Goal: Transaction & Acquisition: Purchase product/service

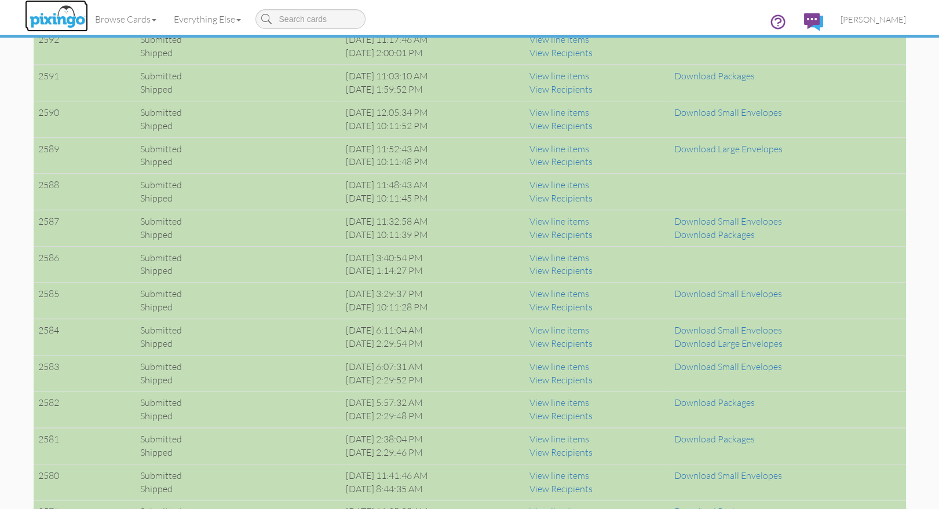
click at [55, 16] on img at bounding box center [57, 17] width 61 height 29
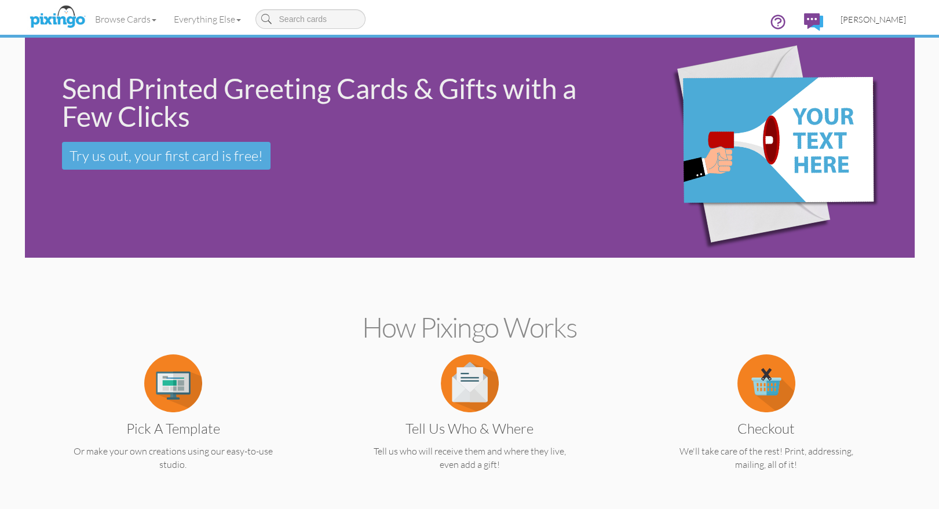
click at [890, 20] on span "[PERSON_NAME]" at bounding box center [873, 19] width 65 height 10
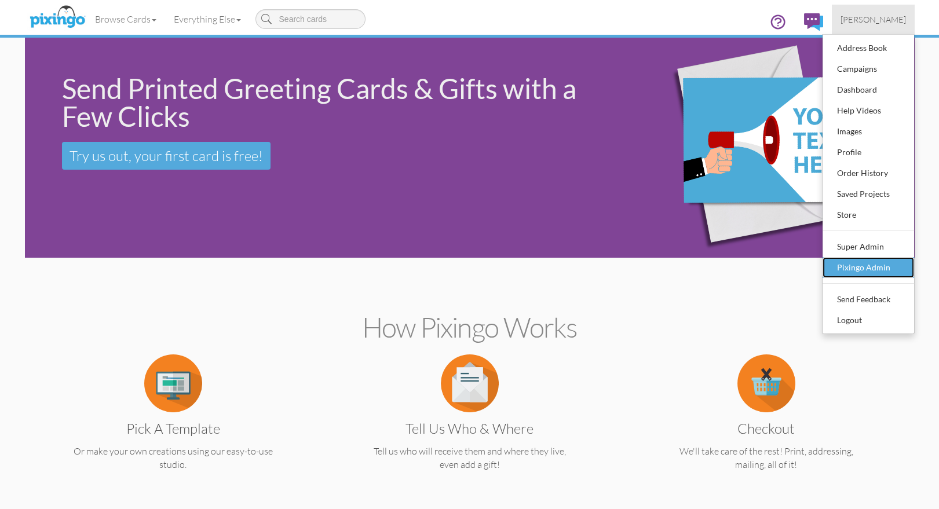
click at [877, 267] on div "Pixingo Admin" at bounding box center [869, 267] width 68 height 17
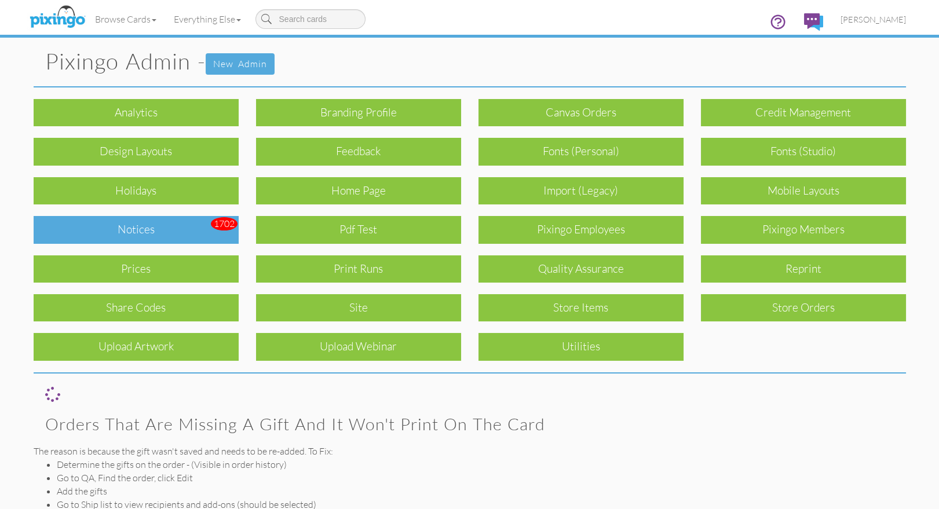
click at [140, 226] on div "Notices" at bounding box center [136, 229] width 205 height 27
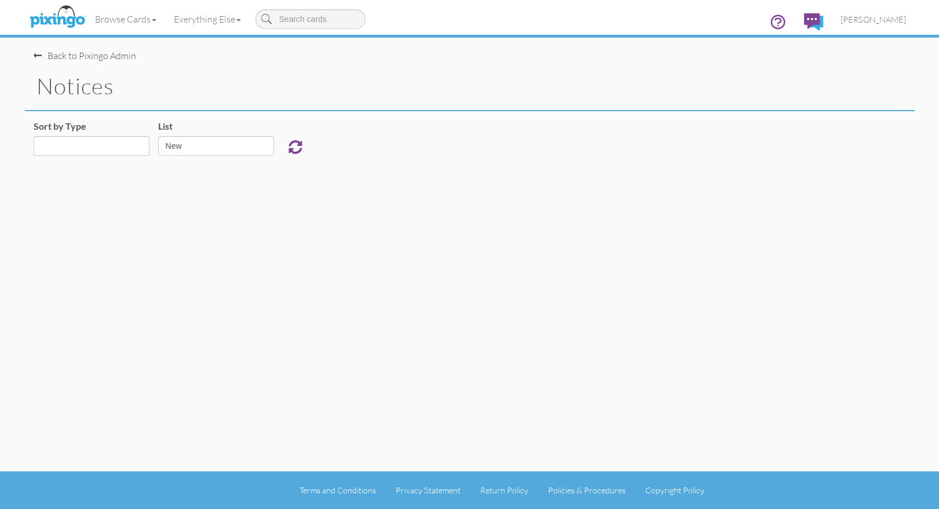
select select "object:16996"
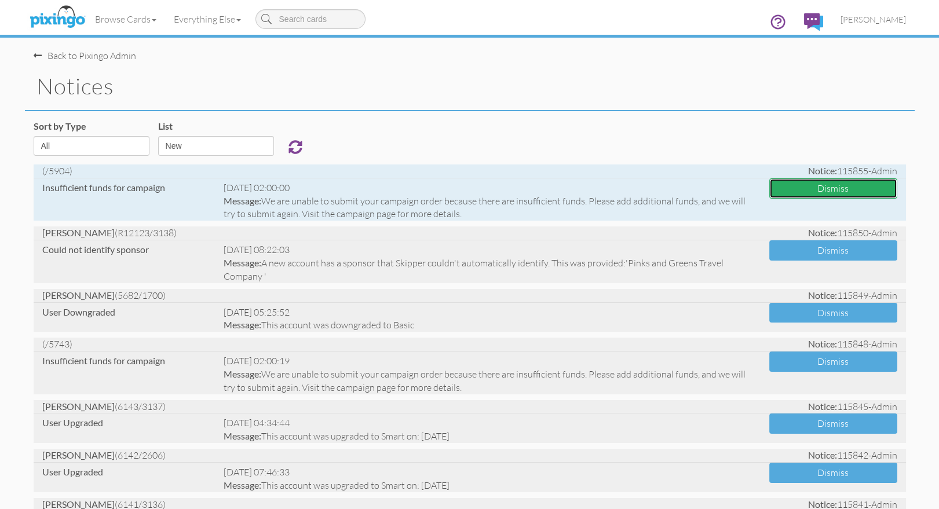
click at [786, 191] on button "Dismiss" at bounding box center [834, 188] width 128 height 20
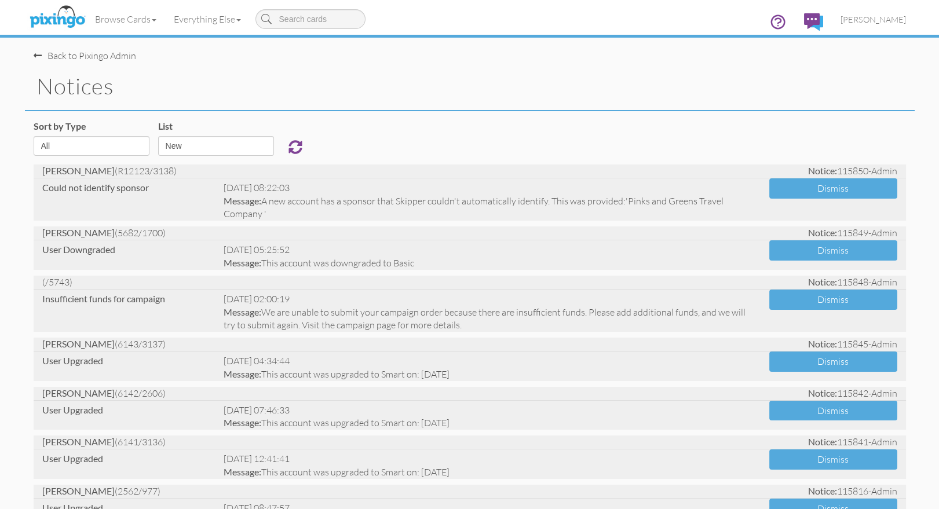
drag, startPoint x: 469, startPoint y: 89, endPoint x: 39, endPoint y: 27, distance: 434.5
click at [464, 88] on h1 "notices" at bounding box center [476, 86] width 879 height 24
click at [344, 90] on h1 "notices" at bounding box center [476, 86] width 879 height 24
click at [488, 44] on div "Browse Cards Business Accounting Automotive Chiropractor Customer Dental Financ…" at bounding box center [470, 23] width 873 height 46
click at [65, 13] on img at bounding box center [57, 17] width 61 height 29
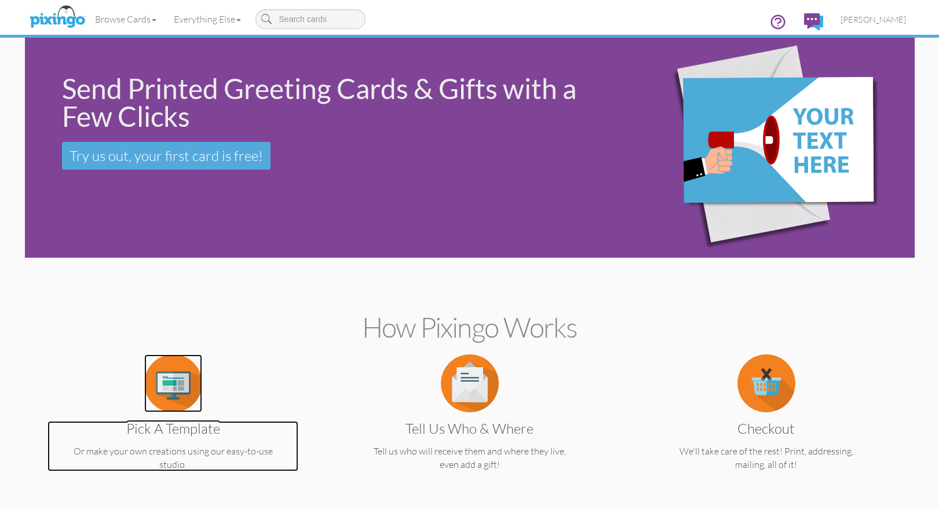
click at [195, 360] on img at bounding box center [173, 384] width 58 height 58
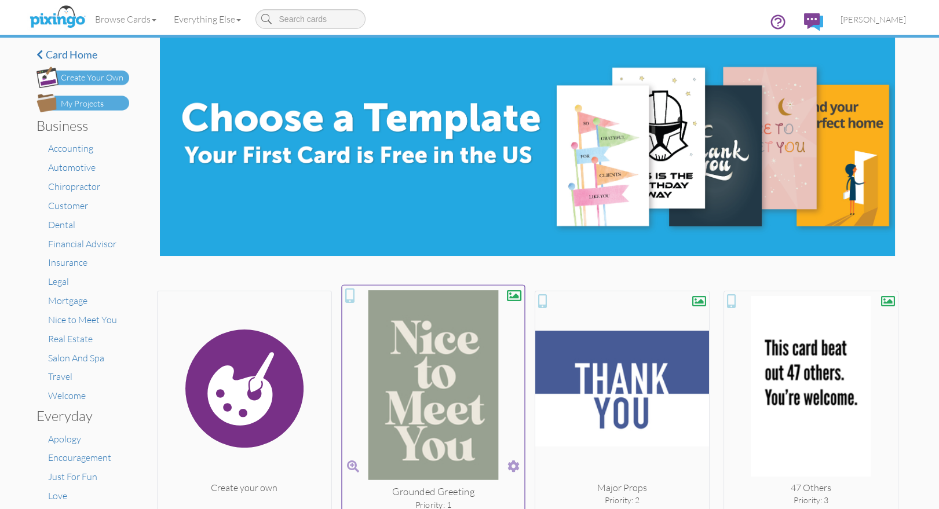
click at [418, 348] on img at bounding box center [433, 387] width 183 height 195
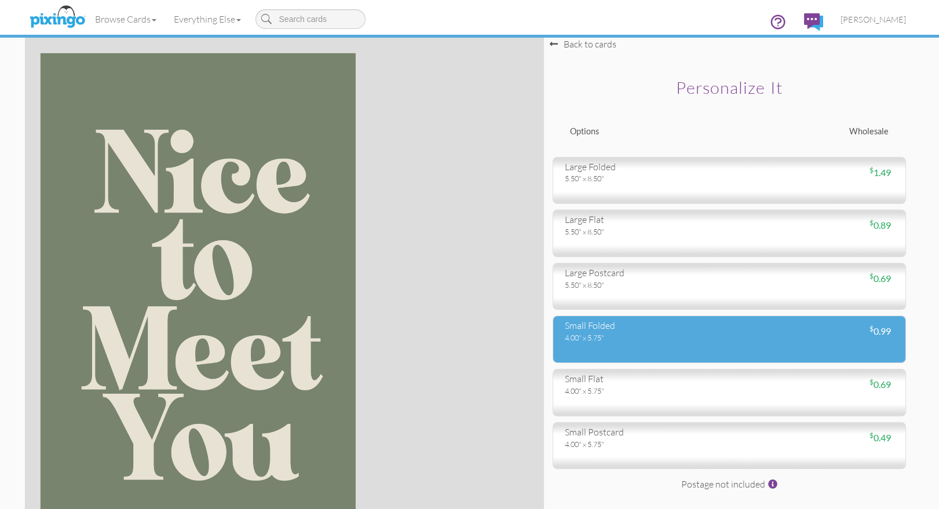
click at [621, 334] on div "4.00" x 5.75"" at bounding box center [643, 338] width 156 height 10
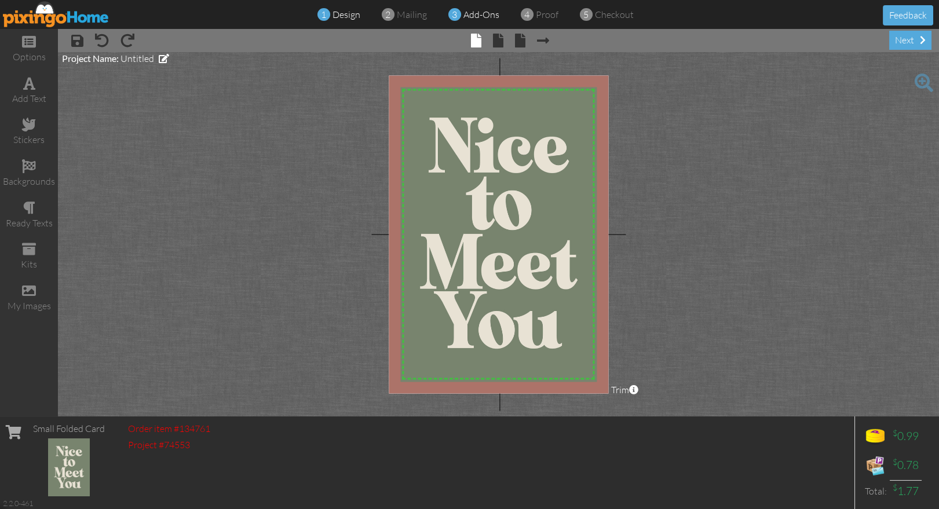
click at [482, 13] on span "add-ons" at bounding box center [482, 15] width 36 height 12
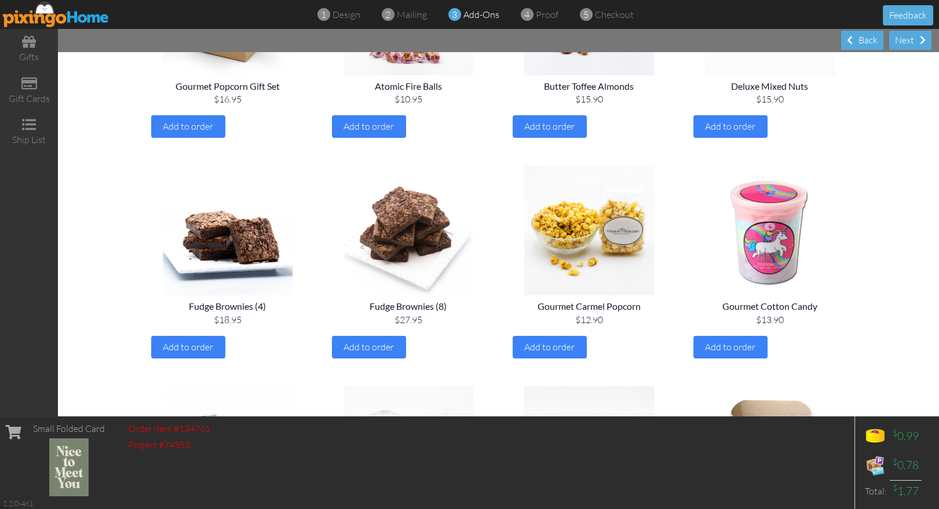
scroll to position [436, 0]
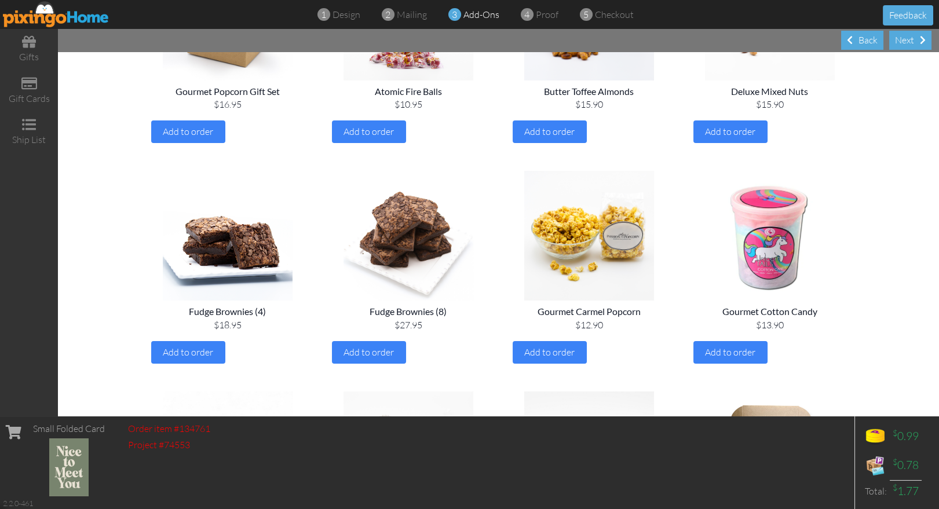
click at [46, 14] on img at bounding box center [56, 14] width 107 height 26
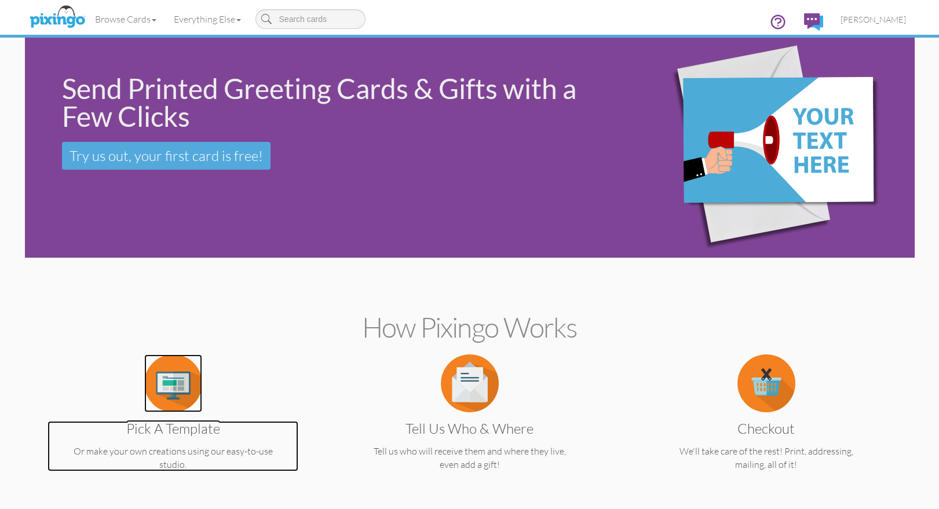
click at [185, 392] on img at bounding box center [173, 384] width 58 height 58
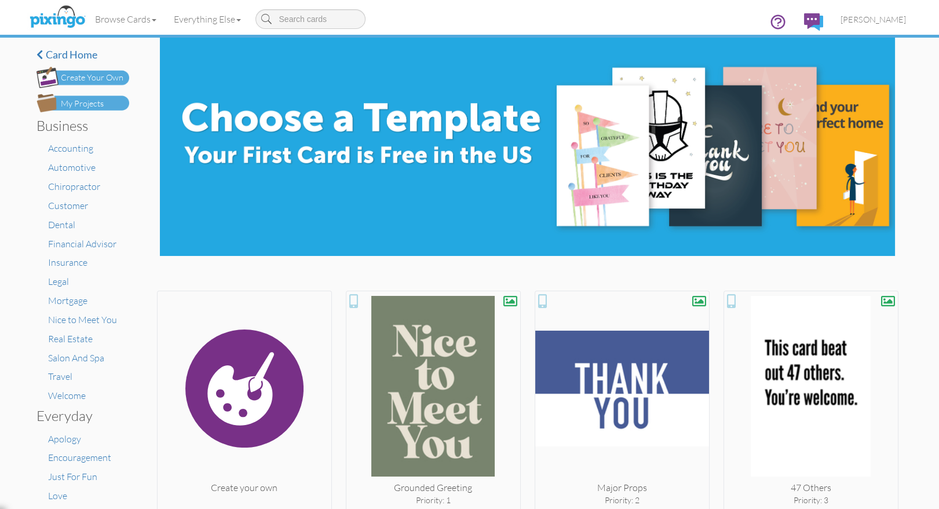
scroll to position [2, 0]
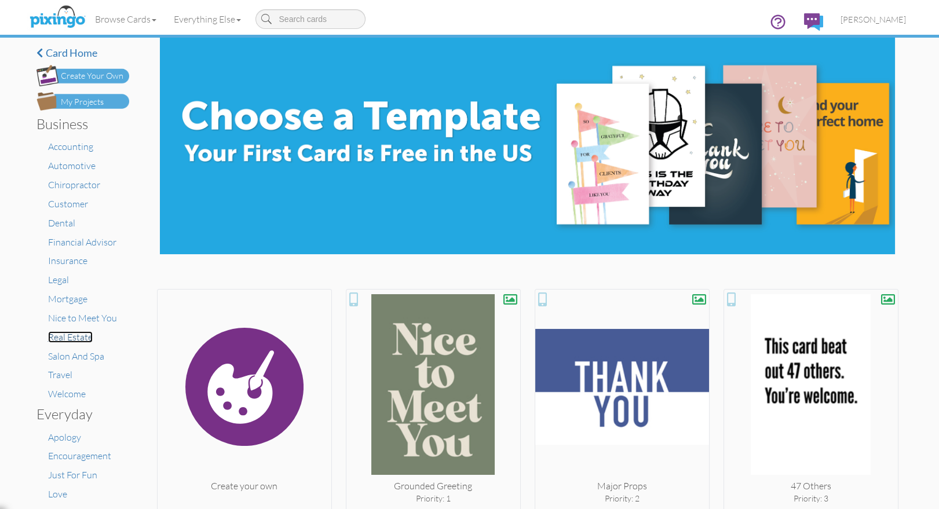
click at [78, 338] on span "Real Estate" at bounding box center [70, 337] width 45 height 12
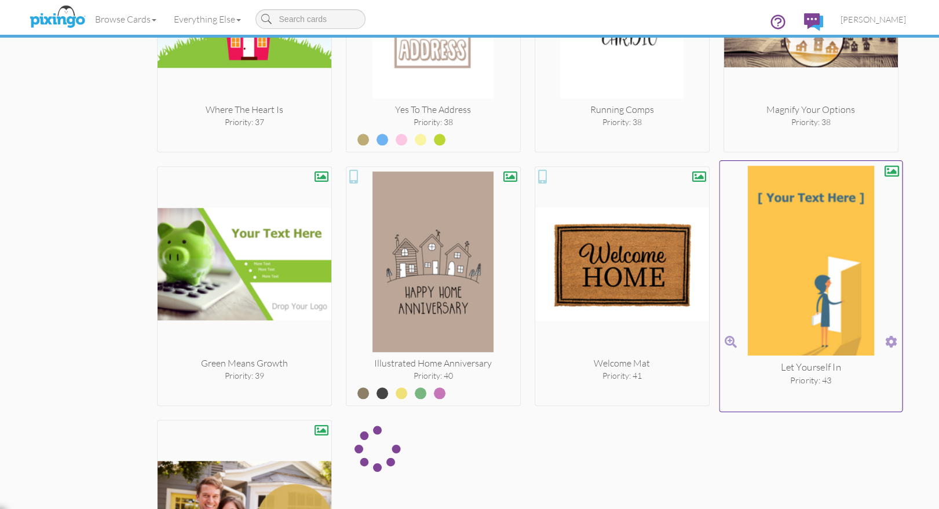
scroll to position [3131, 0]
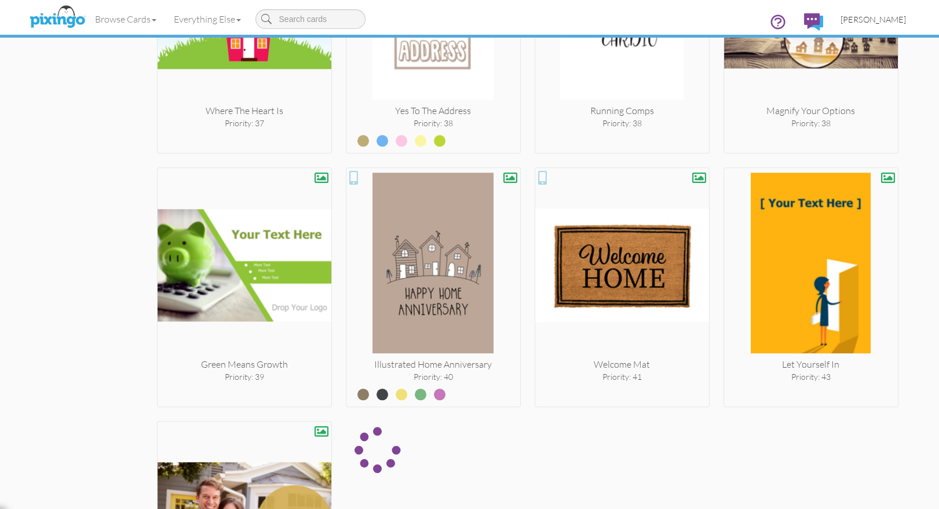
click at [871, 22] on span "[PERSON_NAME]" at bounding box center [873, 19] width 65 height 10
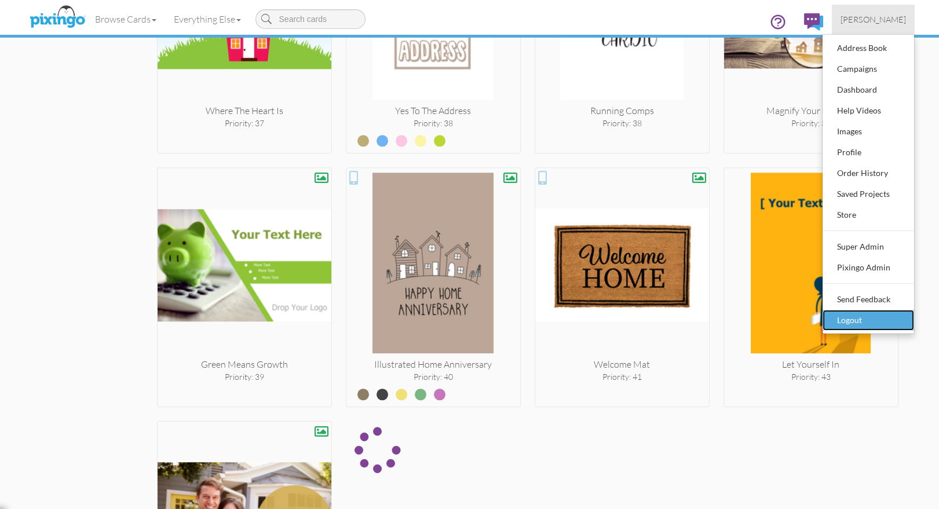
click at [857, 314] on div "Logout" at bounding box center [869, 320] width 68 height 17
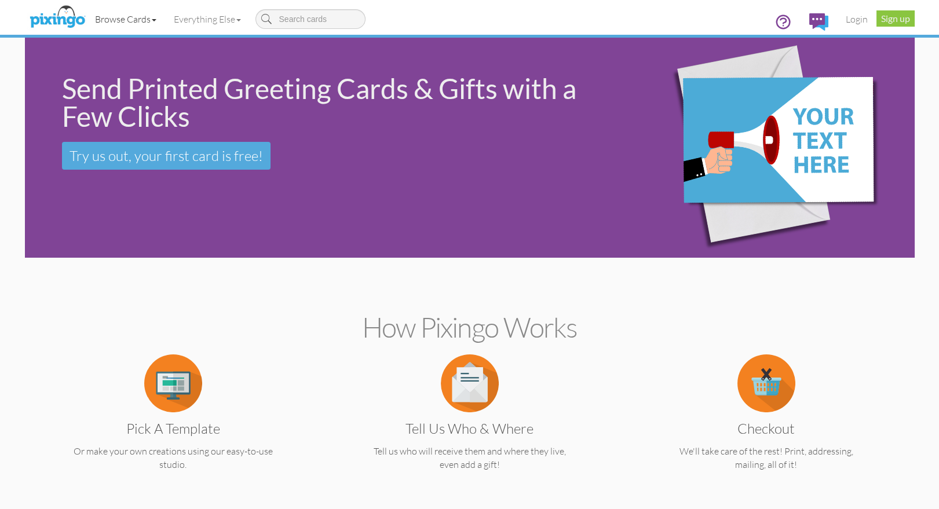
click at [122, 16] on link "Browse Cards" at bounding box center [125, 19] width 79 height 29
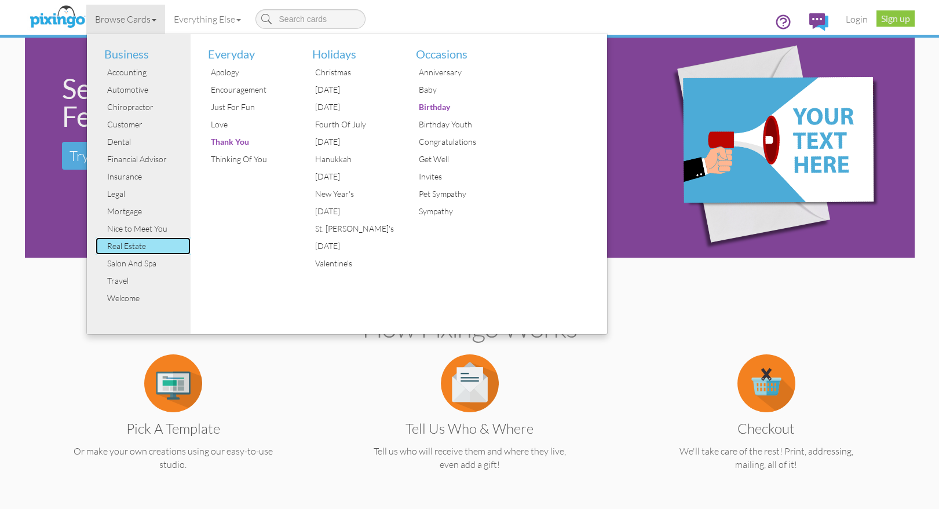
click at [139, 243] on div "Real Estate" at bounding box center [147, 246] width 87 height 17
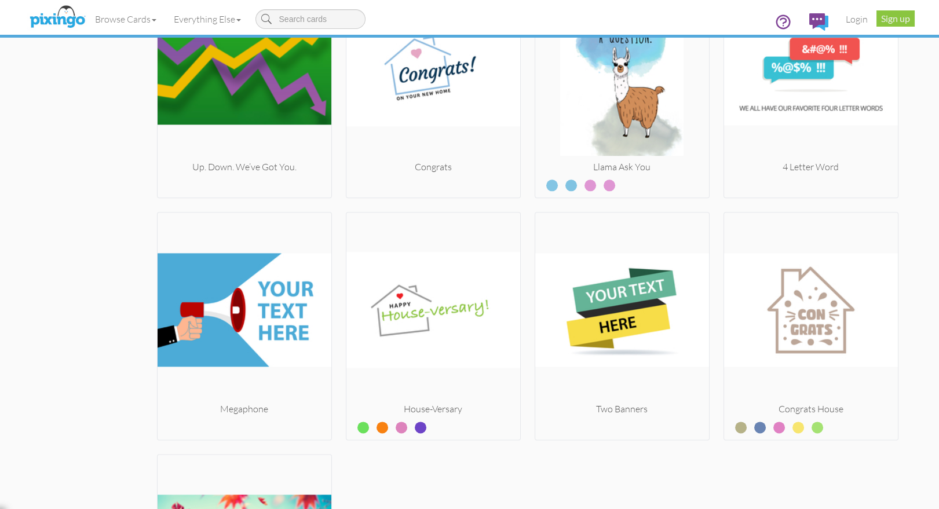
scroll to position [3674, 0]
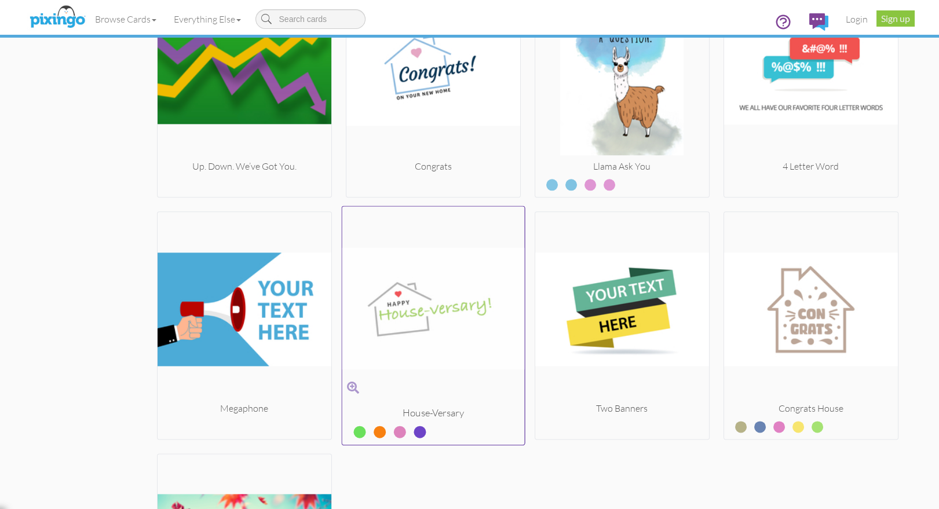
click at [411, 424] on label at bounding box center [411, 427] width 0 height 15
click at [0, 0] on input "radio" at bounding box center [0, 0] width 0 height 0
click at [371, 427] on label at bounding box center [371, 427] width 0 height 15
click at [0, 0] on input "radio" at bounding box center [0, 0] width 0 height 0
click at [411, 430] on label at bounding box center [411, 427] width 0 height 15
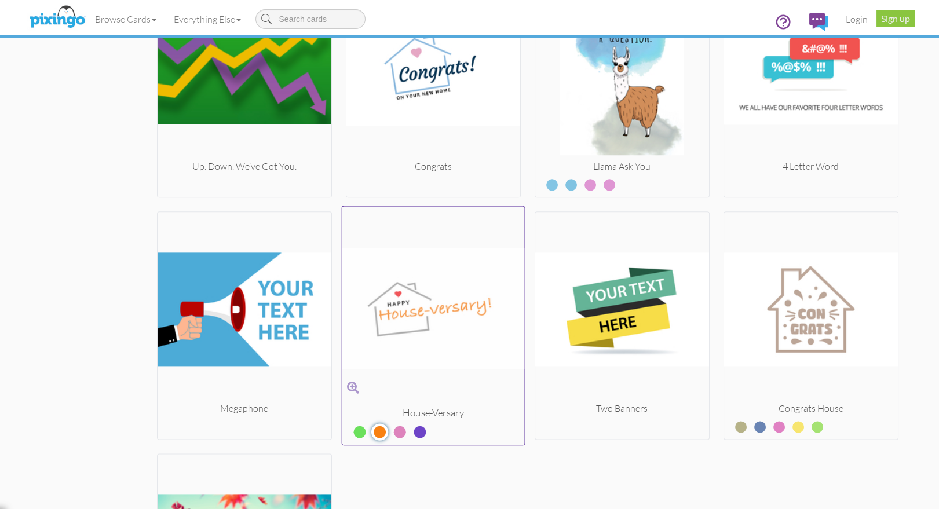
click at [0, 0] on input "radio" at bounding box center [0, 0] width 0 height 0
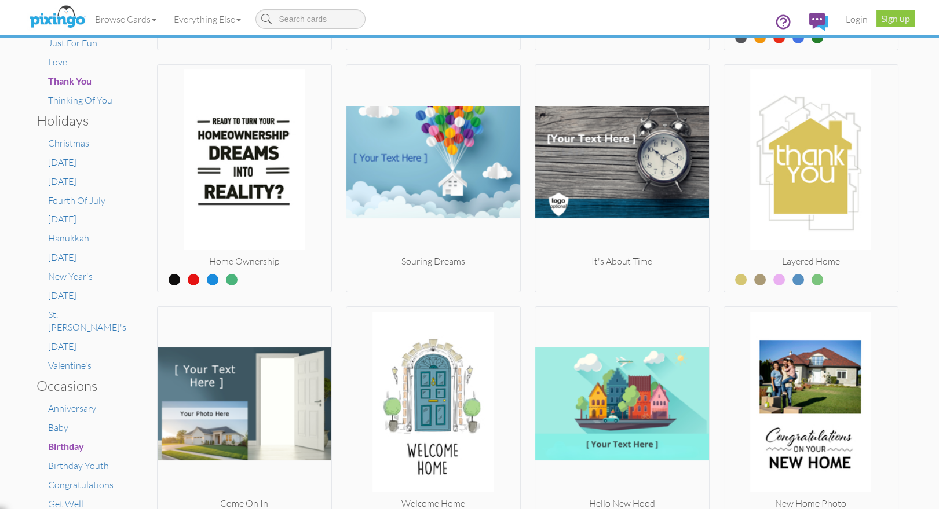
scroll to position [516, 0]
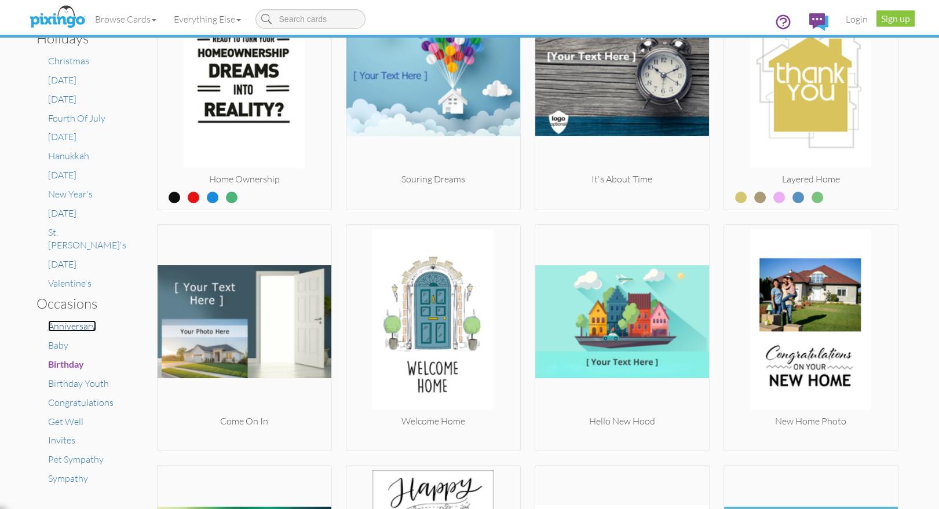
click at [71, 320] on span "Anniversary" at bounding box center [72, 326] width 48 height 12
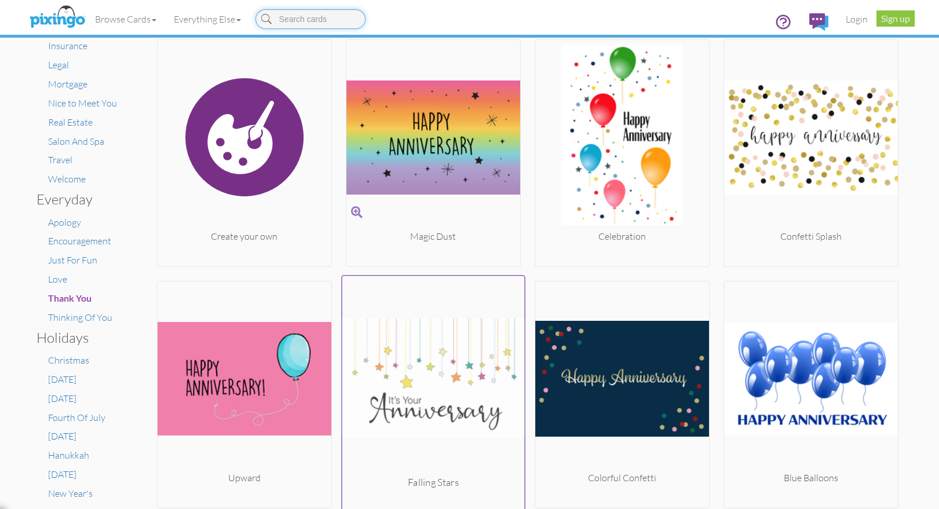
scroll to position [207, 0]
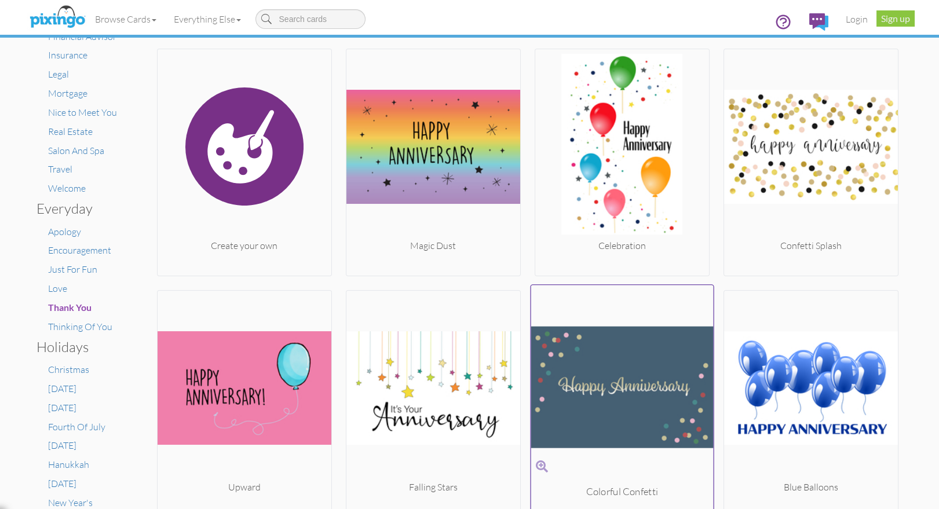
click at [653, 359] on img at bounding box center [622, 387] width 183 height 195
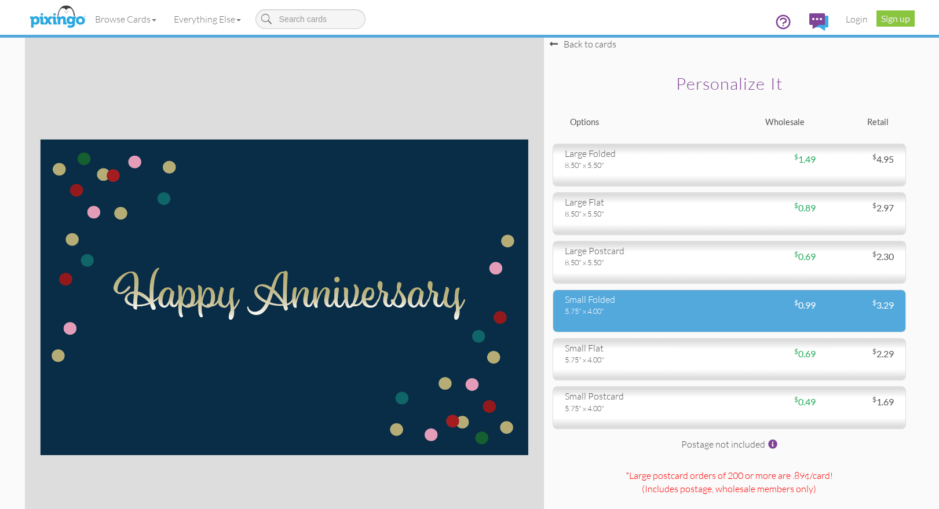
click at [640, 305] on div "small folded" at bounding box center [643, 299] width 156 height 13
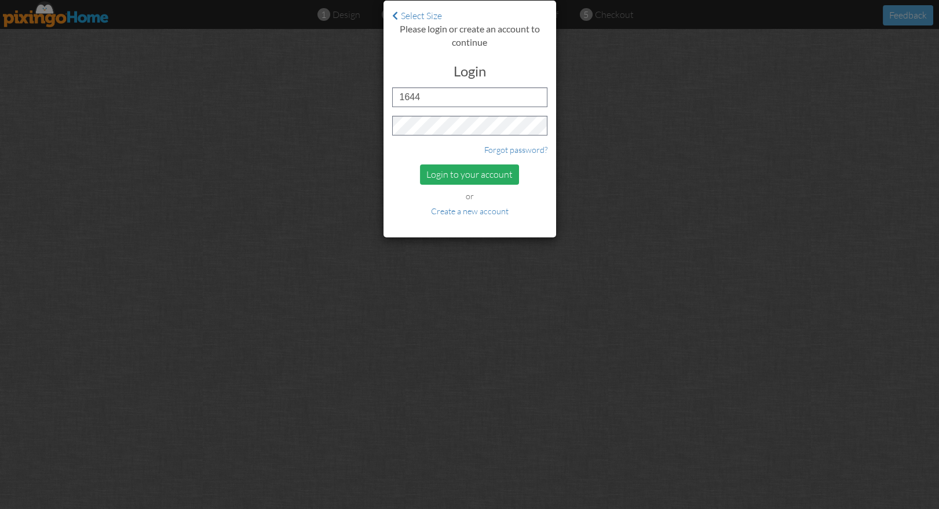
click at [460, 177] on div "Login to your account" at bounding box center [469, 175] width 99 height 20
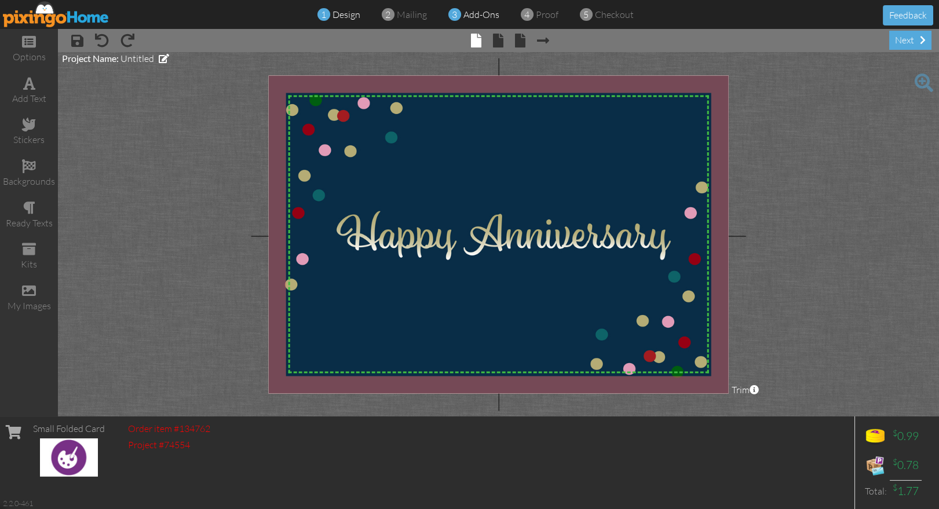
click at [467, 14] on span "add-ons" at bounding box center [482, 15] width 36 height 12
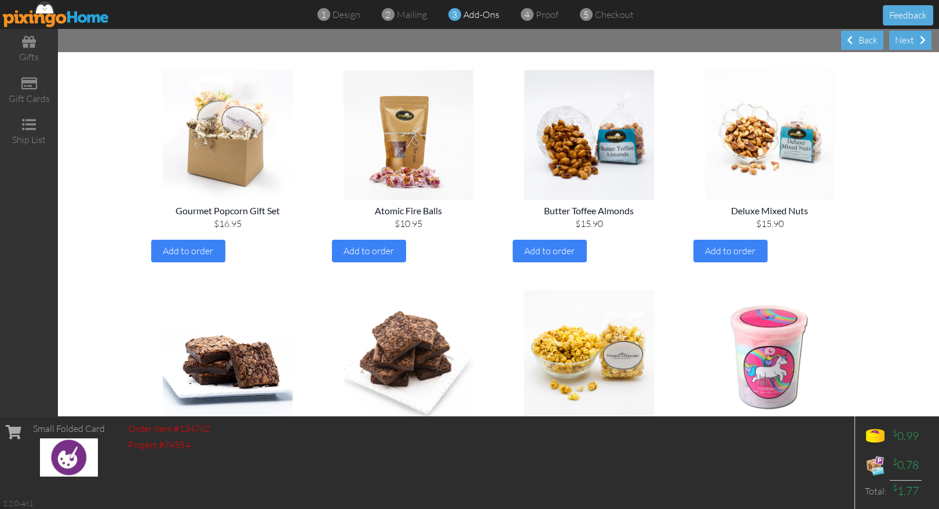
scroll to position [319, 0]
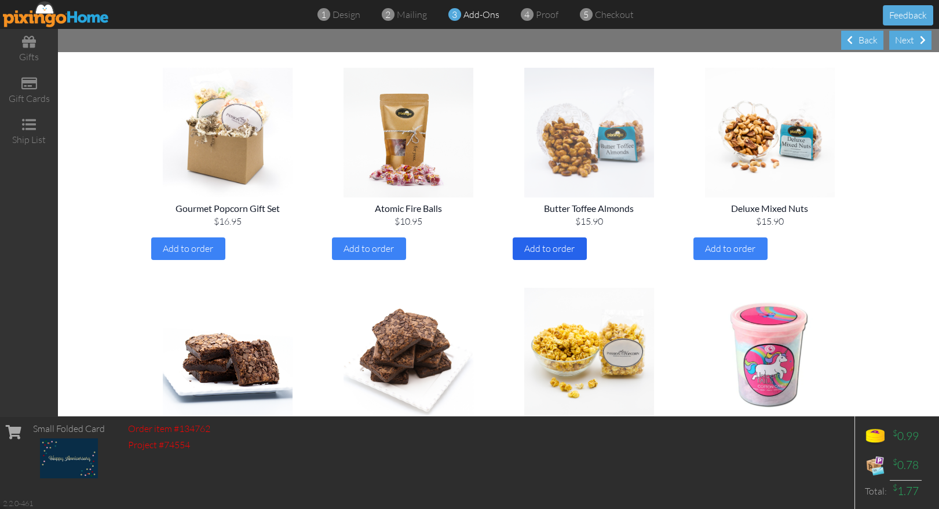
click at [542, 247] on span "Add to order" at bounding box center [549, 249] width 50 height 12
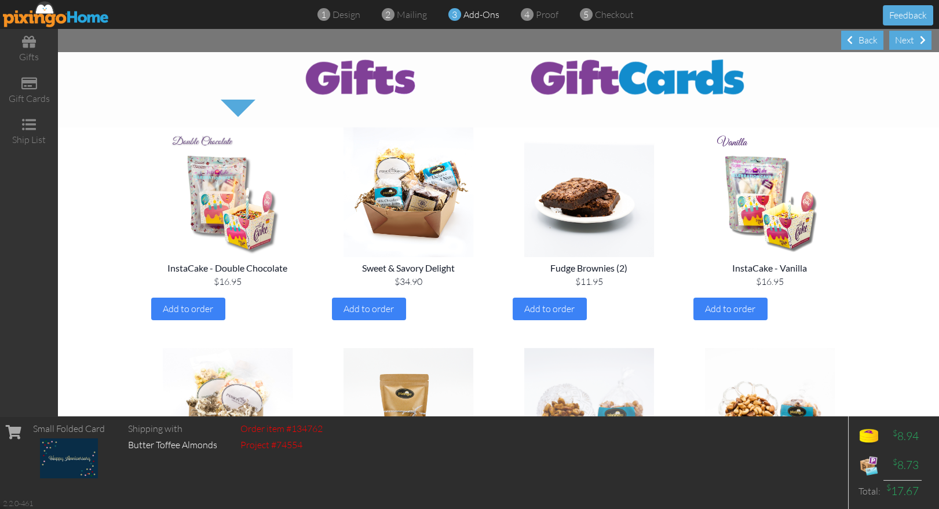
scroll to position [0, 0]
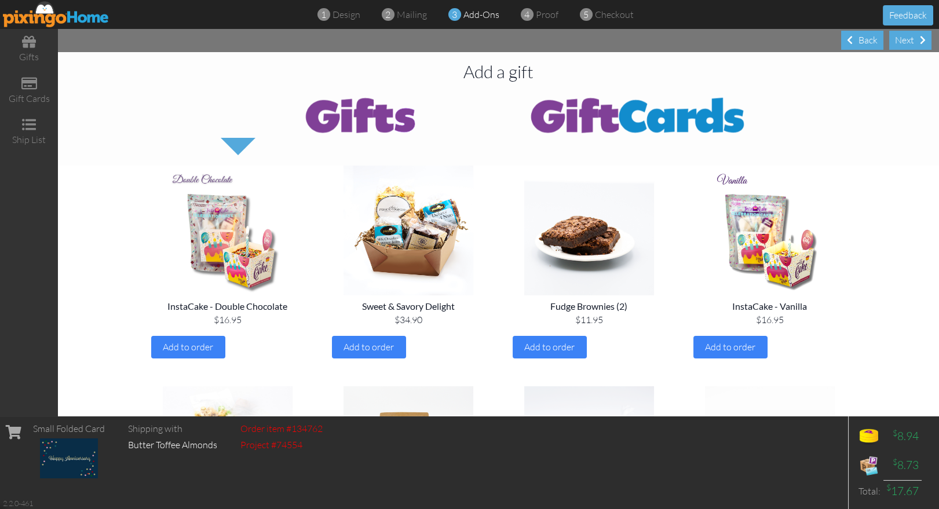
click at [31, 16] on img at bounding box center [56, 14] width 107 height 26
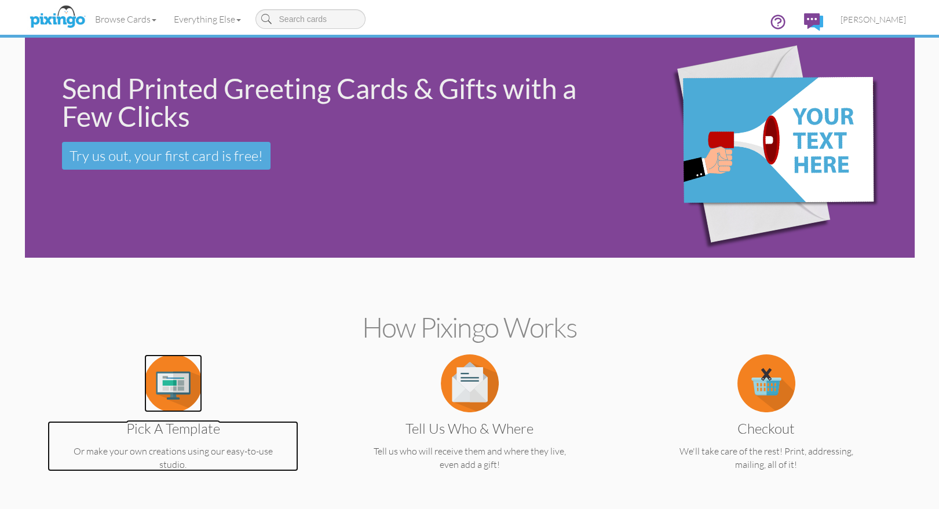
click at [169, 403] on img at bounding box center [173, 384] width 58 height 58
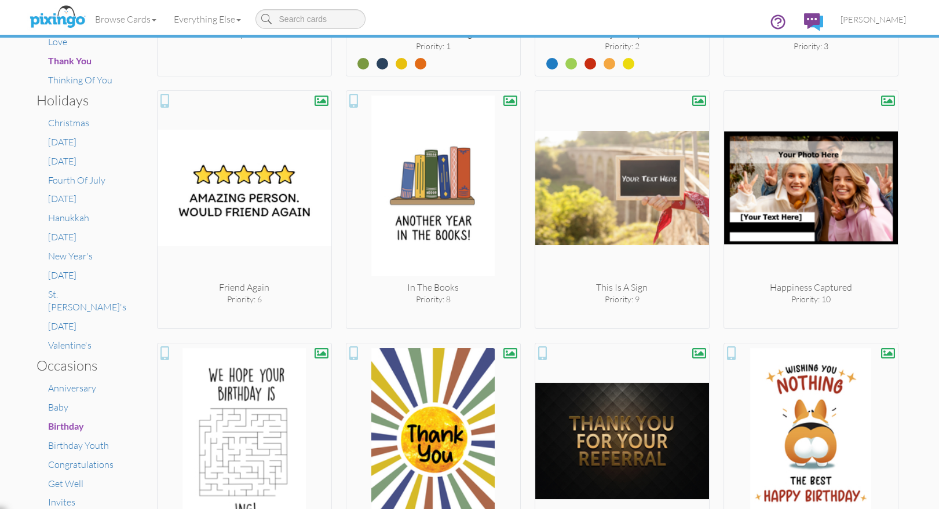
scroll to position [453, 0]
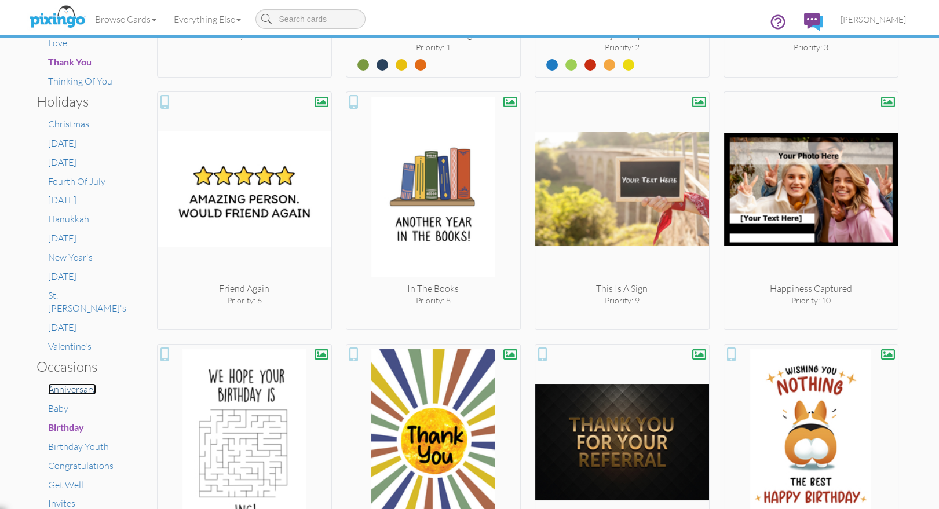
click at [75, 384] on span "Anniversary" at bounding box center [72, 390] width 48 height 12
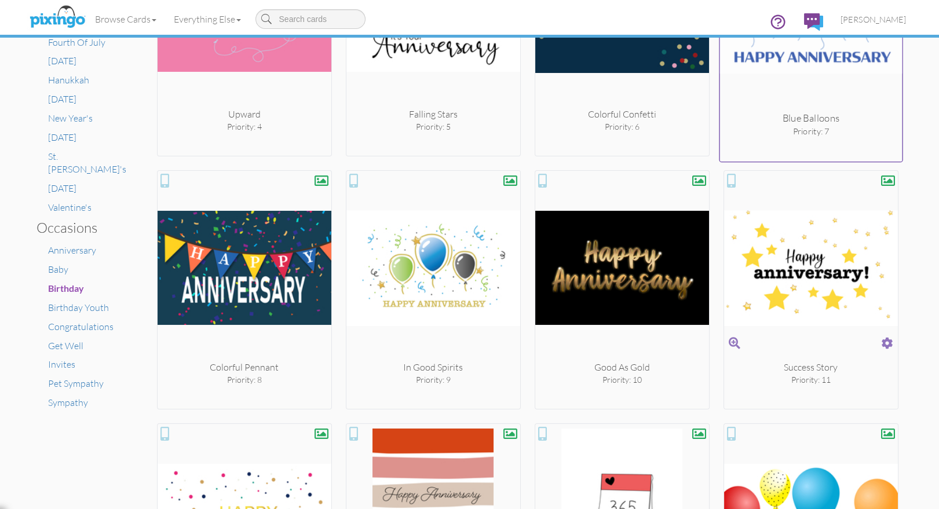
scroll to position [595, 0]
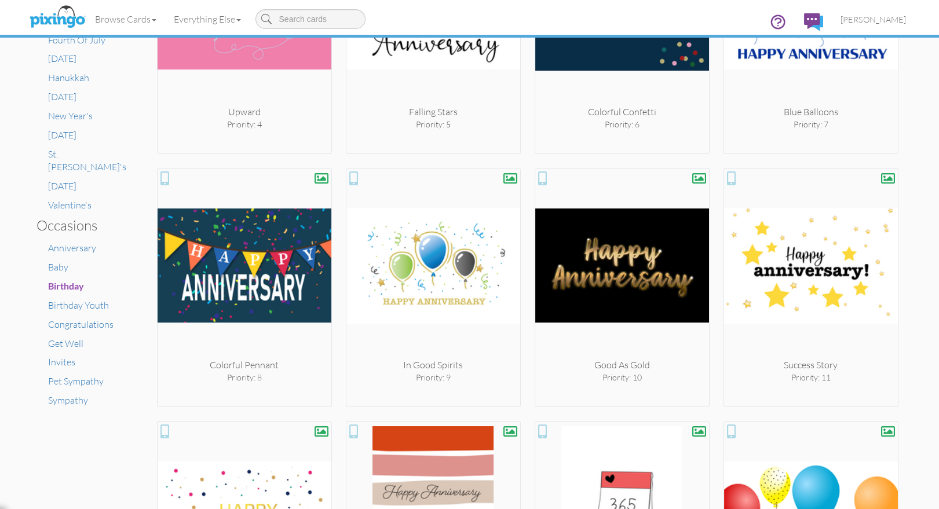
click at [919, 376] on div "× Card home Create Your Own My Projects Business Accounting Automotive Chiropra…" at bounding box center [469, 274] width 939 height 472
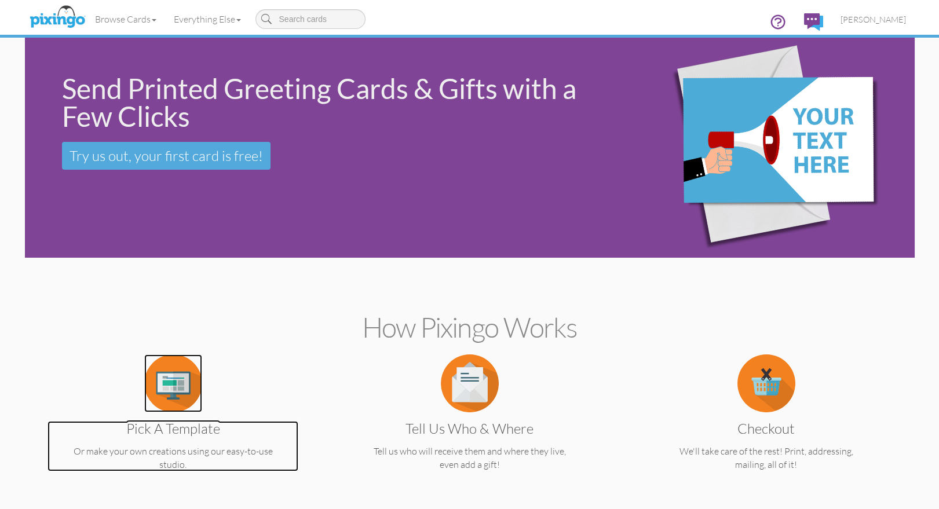
click at [160, 377] on img at bounding box center [173, 384] width 58 height 58
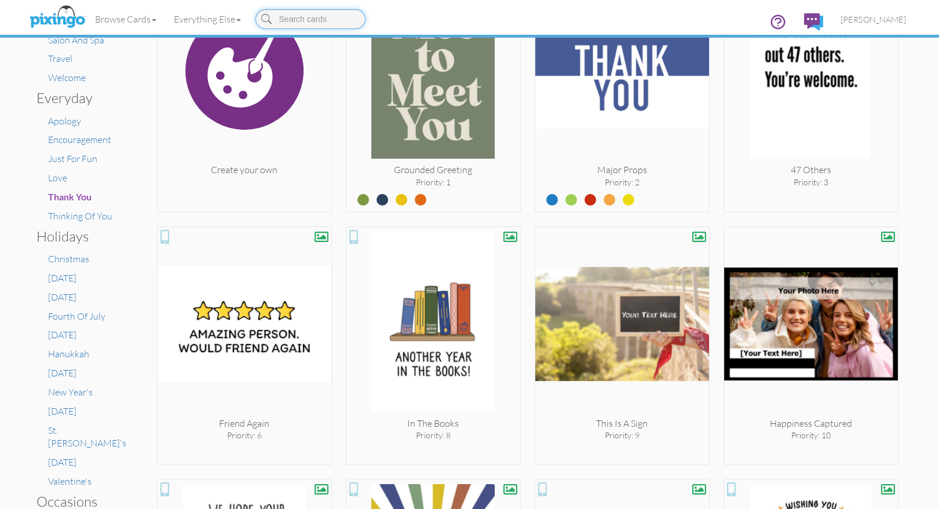
scroll to position [318, 0]
click at [887, 23] on span "[PERSON_NAME]" at bounding box center [873, 19] width 65 height 10
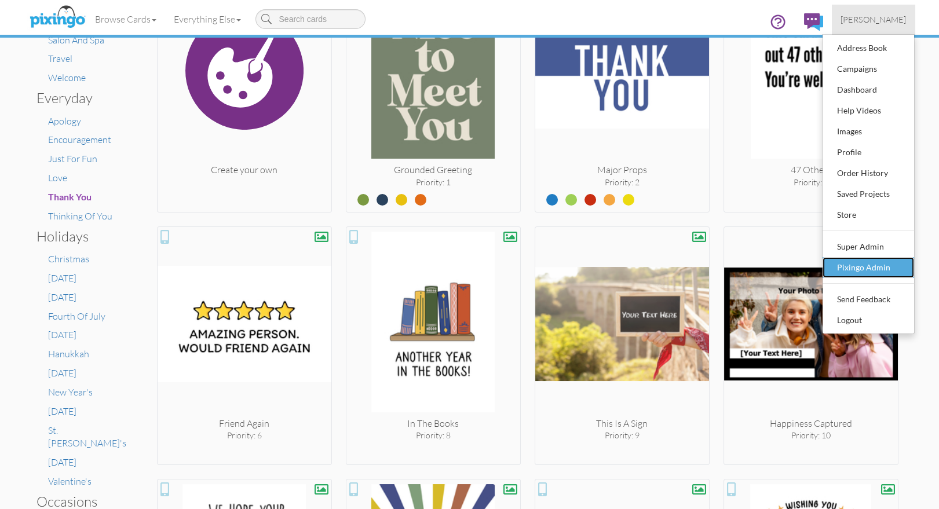
click at [850, 268] on div "Pixingo Admin" at bounding box center [869, 267] width 68 height 17
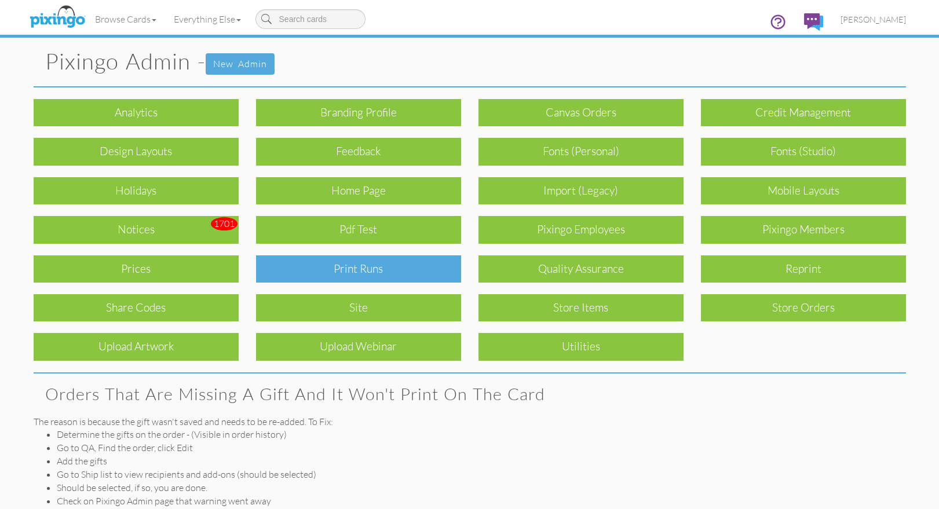
click at [346, 261] on div "Print Runs" at bounding box center [358, 269] width 205 height 27
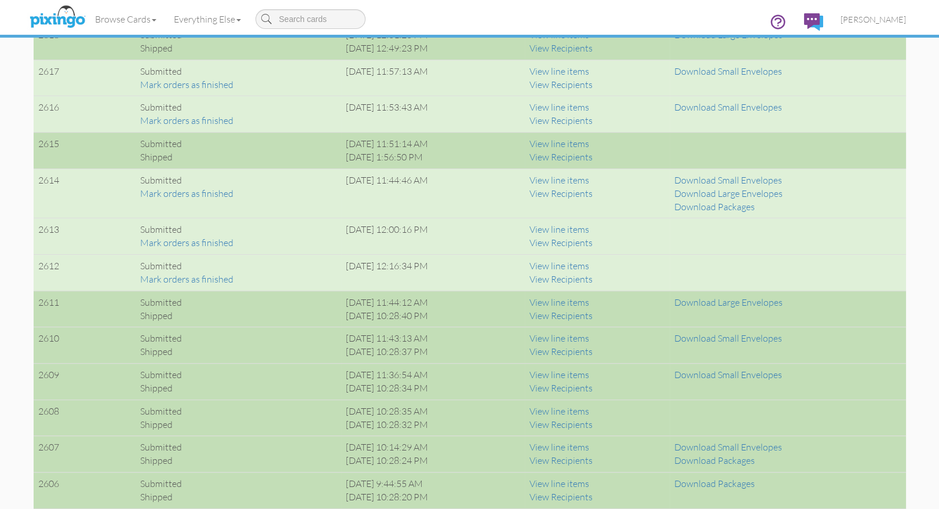
scroll to position [811, 0]
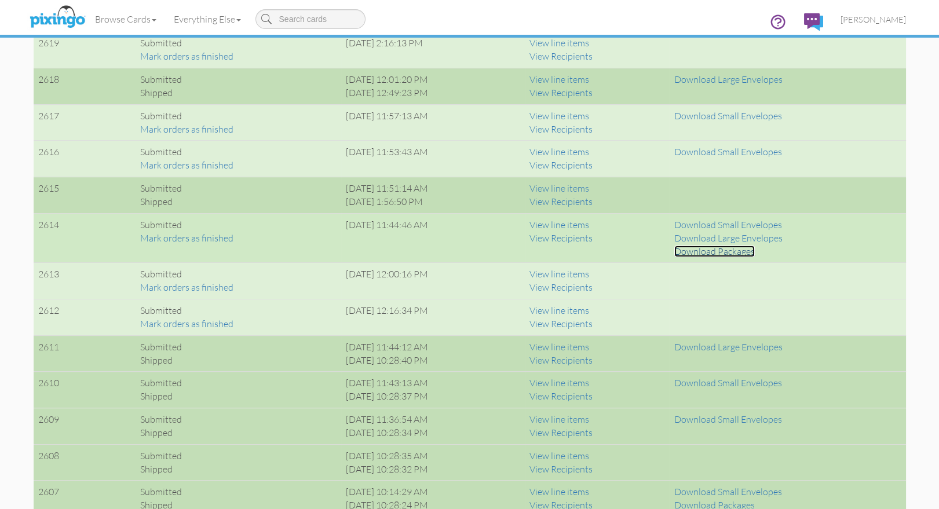
click at [726, 252] on link "Download Packages" at bounding box center [715, 252] width 81 height 12
